Goal: Transaction & Acquisition: Purchase product/service

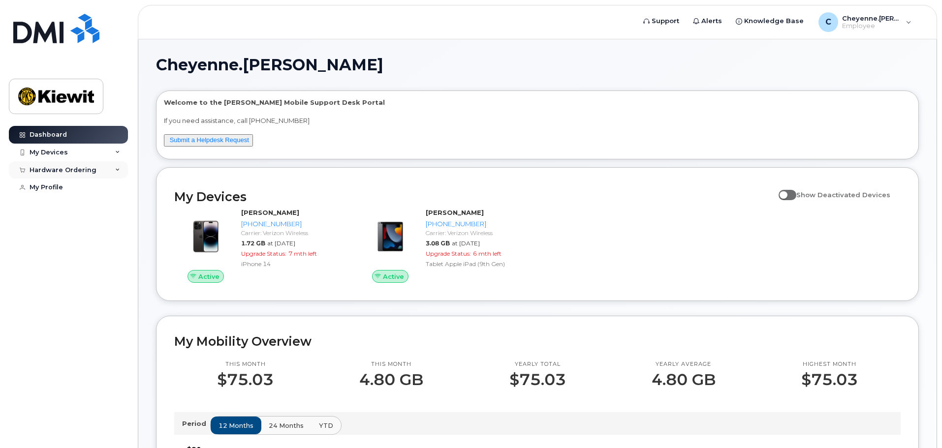
click at [65, 170] on div "Hardware Ordering" at bounding box center [63, 170] width 67 height 8
click at [54, 185] on div "My Orders" at bounding box center [51, 188] width 35 height 9
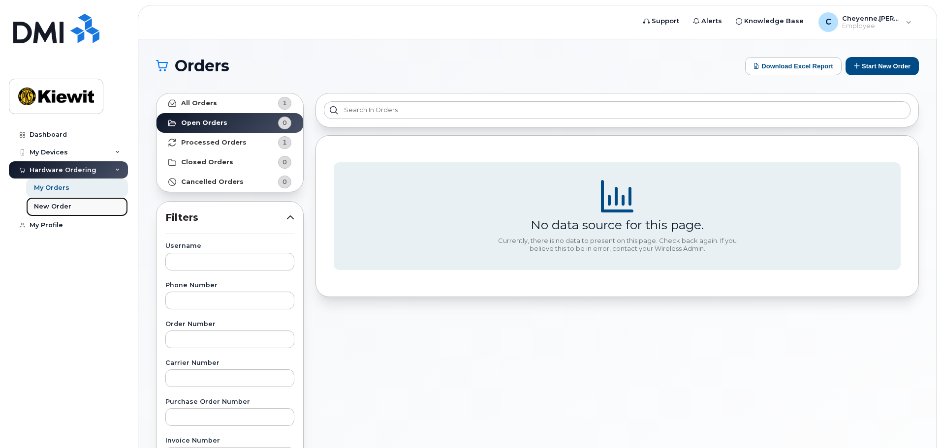
click at [53, 213] on link "New Order" at bounding box center [77, 206] width 102 height 19
